Goal: Task Accomplishment & Management: Manage account settings

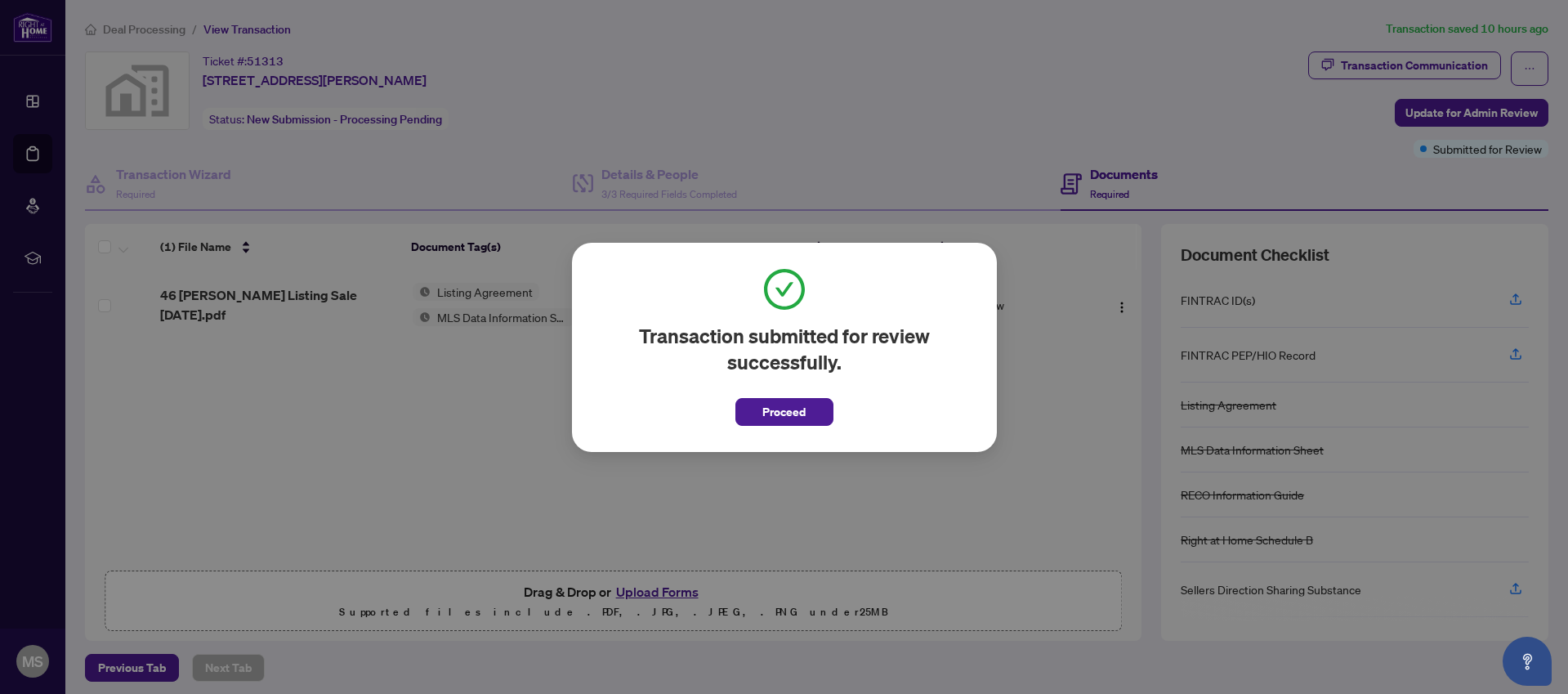
scroll to position [6, 0]
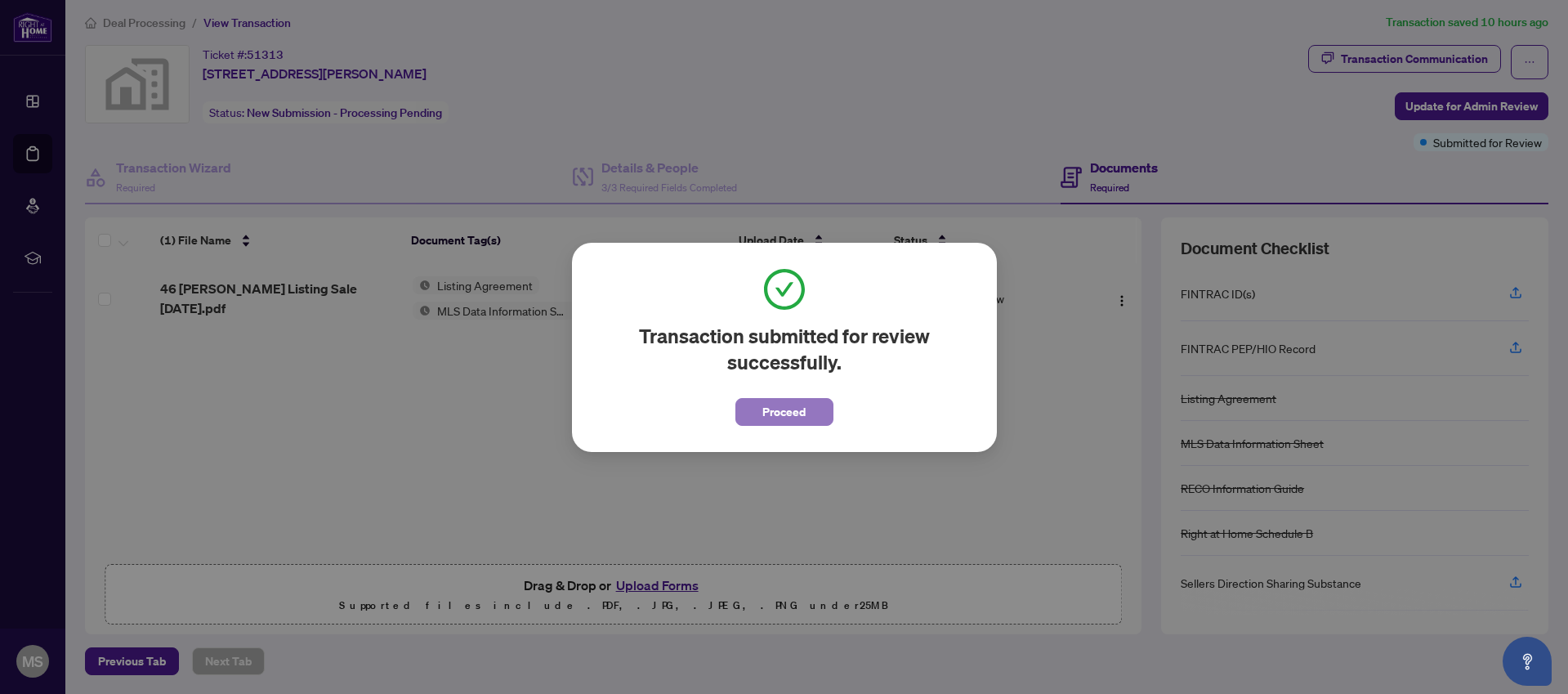
click at [795, 410] on span "Proceed" at bounding box center [784, 412] width 44 height 26
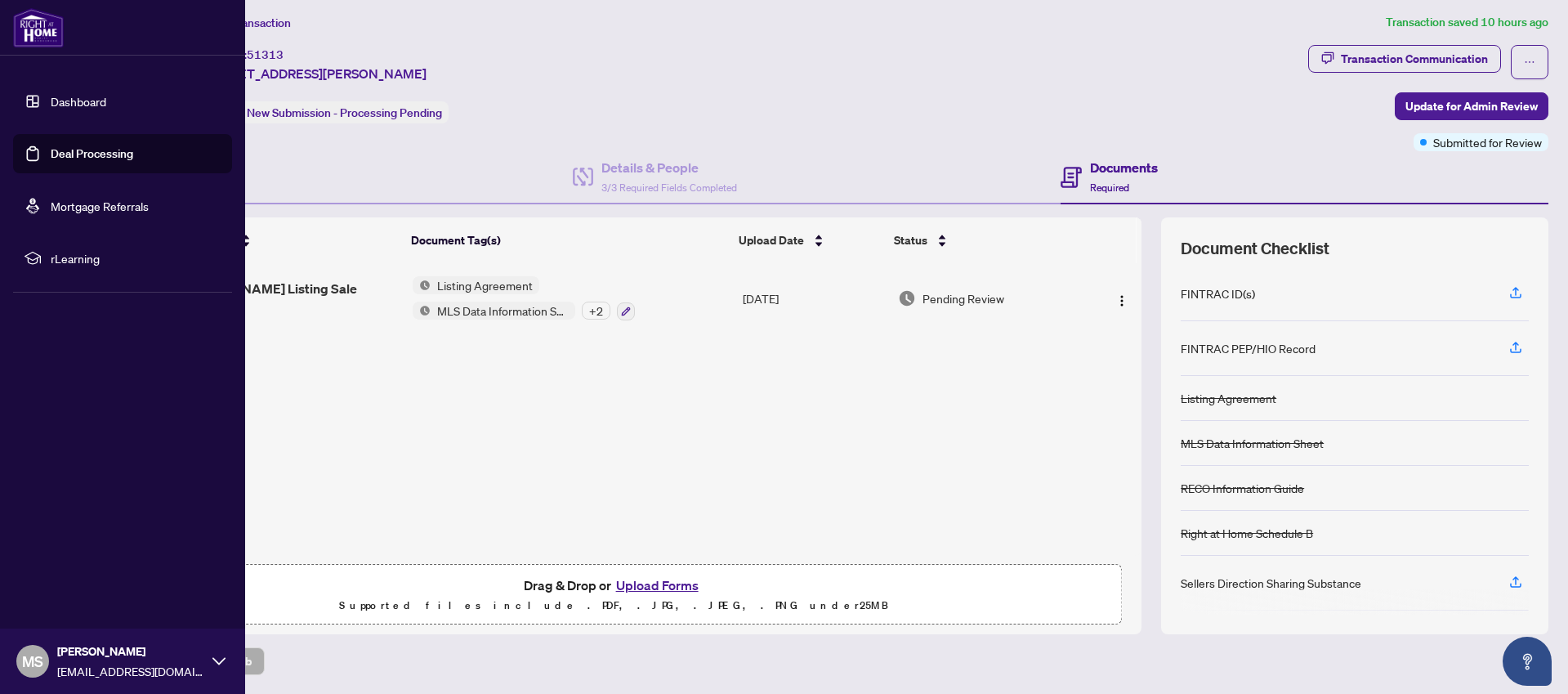
click at [51, 150] on link "Deal Processing" at bounding box center [92, 153] width 82 height 15
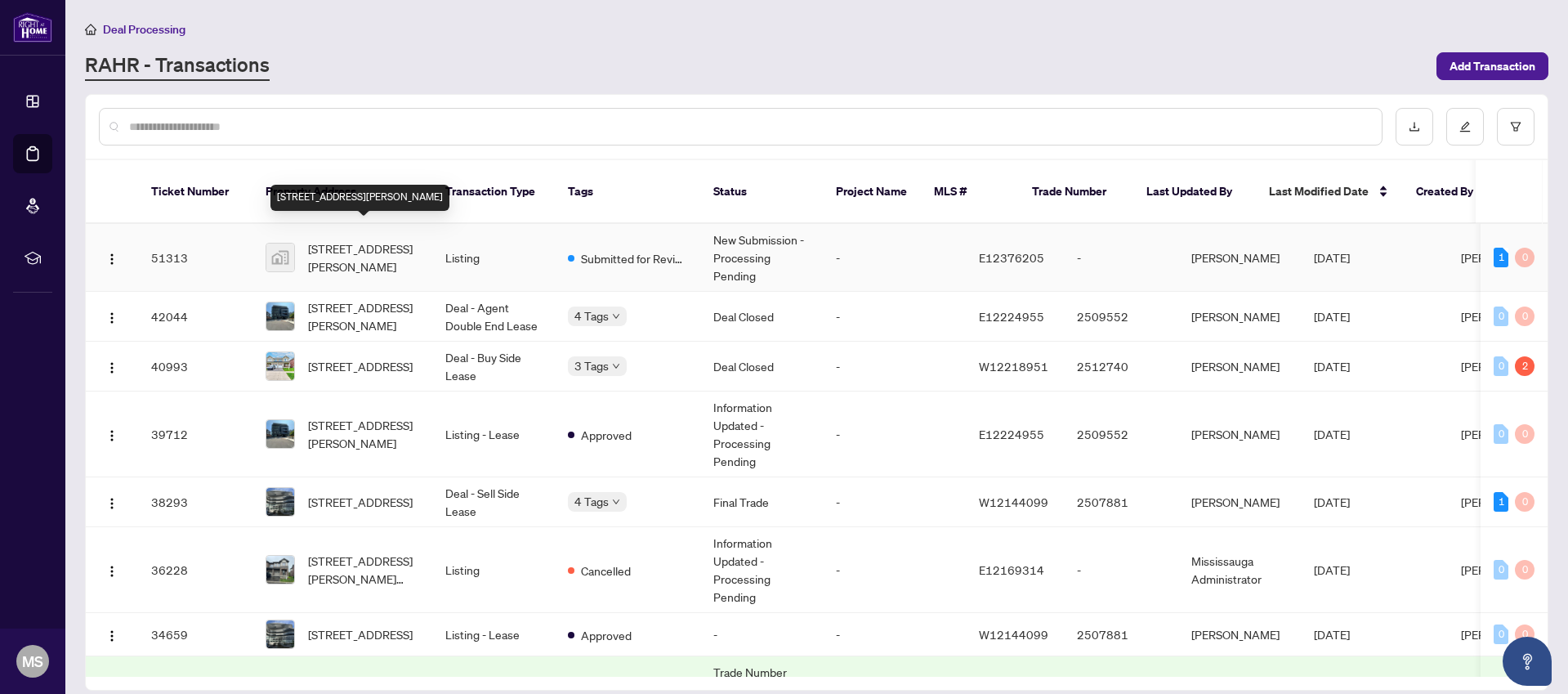
click at [346, 239] on span "[STREET_ADDRESS][PERSON_NAME]" at bounding box center [364, 257] width 111 height 36
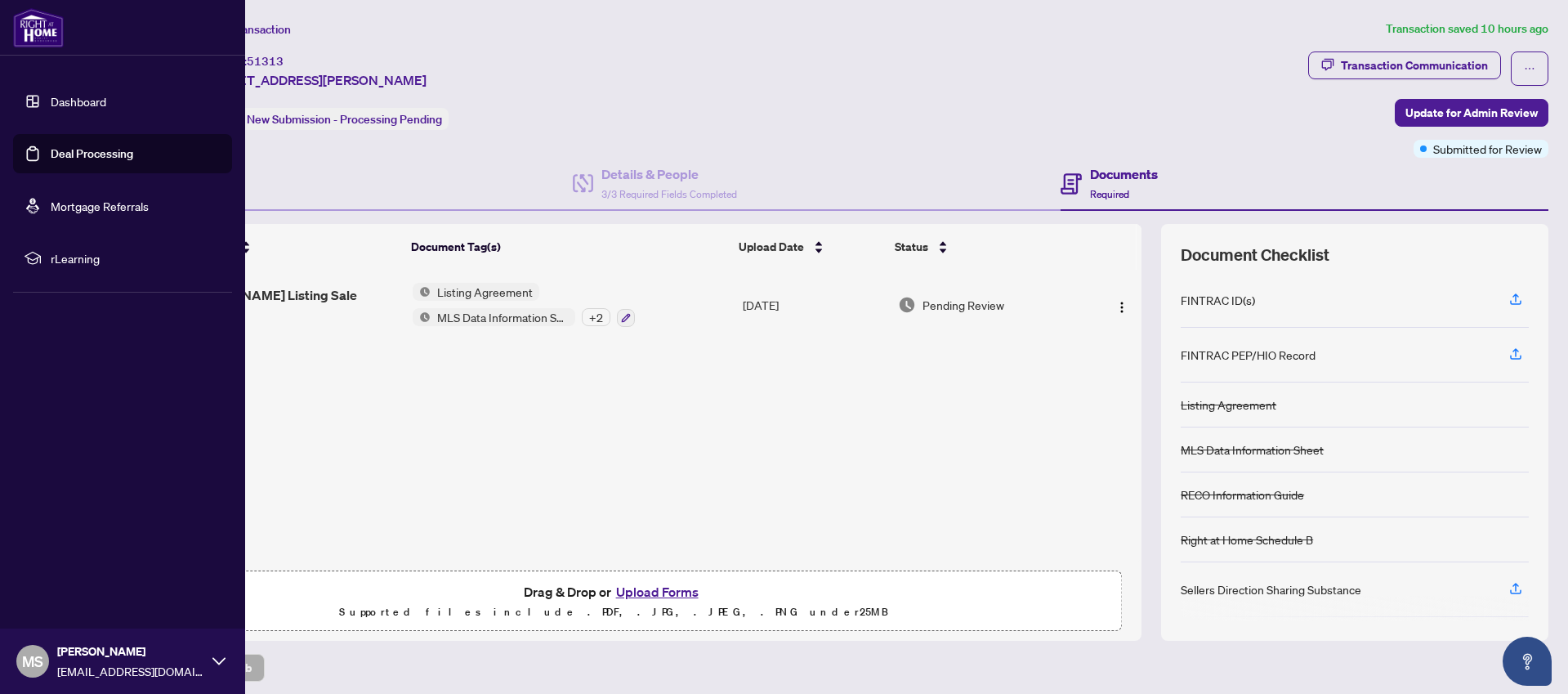
click at [51, 153] on link "Deal Processing" at bounding box center [92, 153] width 82 height 15
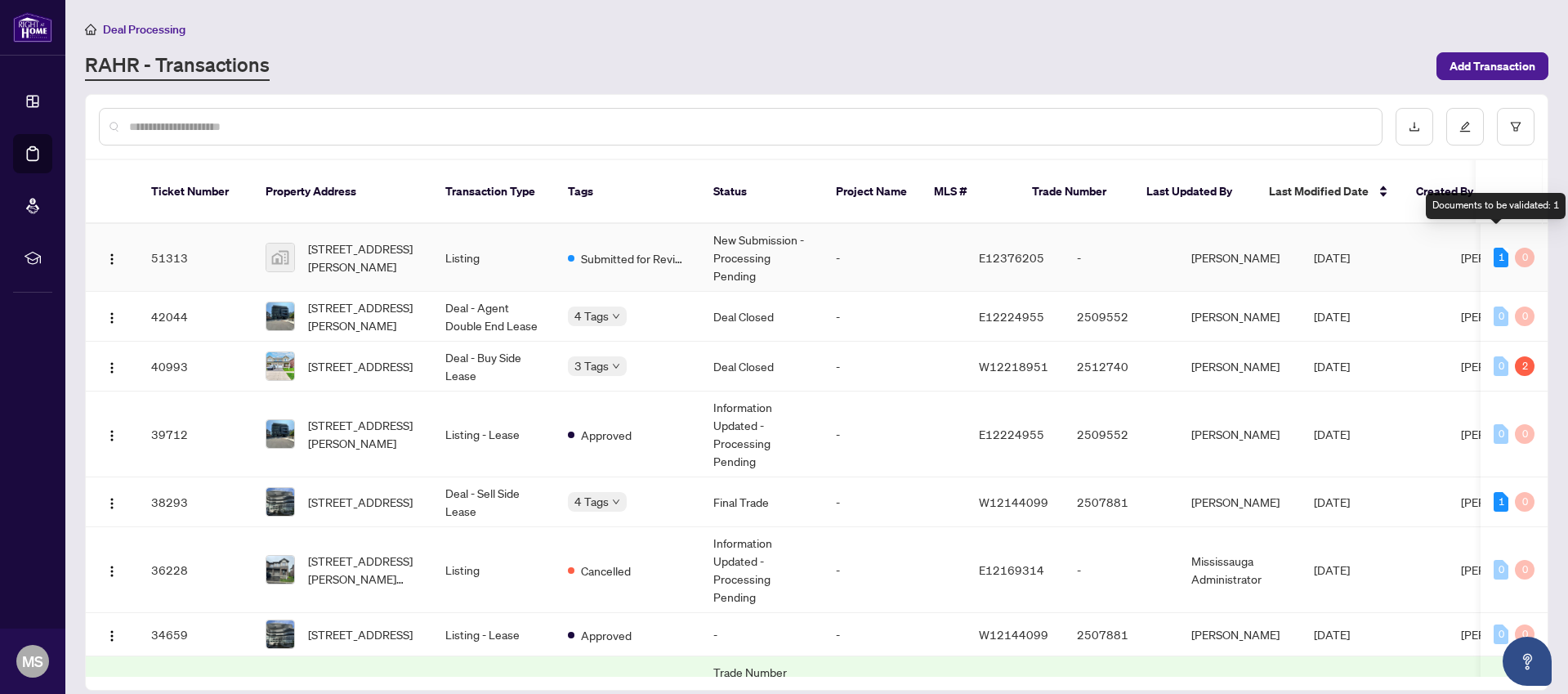
click at [1494, 247] on div "1" at bounding box center [1501, 257] width 15 height 19
